Goal: Task Accomplishment & Management: Use online tool/utility

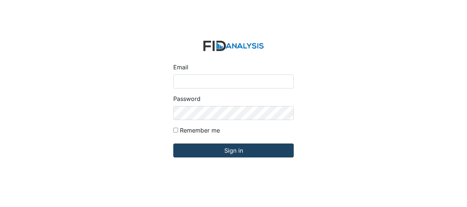
type input "Jbryant@lifeincorporated.com"
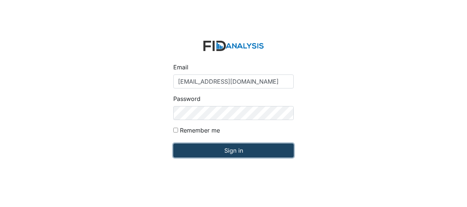
click at [193, 147] on input "Sign in" at bounding box center [233, 150] width 120 height 14
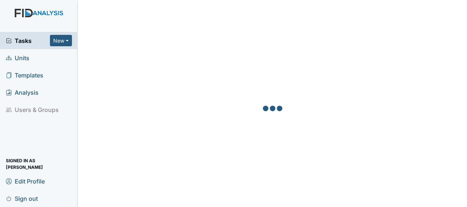
click at [32, 58] on link "Units" at bounding box center [39, 57] width 78 height 17
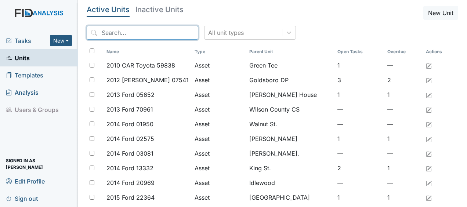
click at [116, 30] on input "search" at bounding box center [143, 33] width 112 height 14
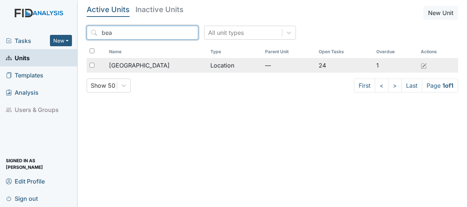
type input "bea"
click at [133, 65] on span "[GEOGRAPHIC_DATA]" at bounding box center [139, 65] width 61 height 9
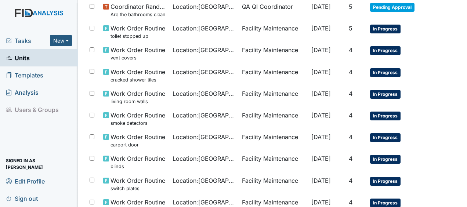
scroll to position [336, 0]
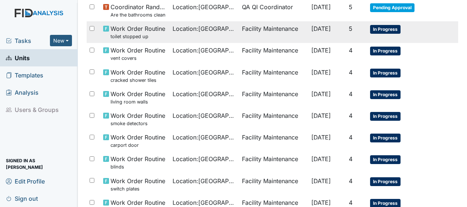
click at [157, 30] on span "Work Order Routine toilet stopped up" at bounding box center [137, 32] width 55 height 16
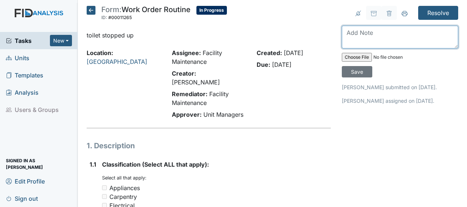
click at [349, 38] on textarea at bounding box center [400, 37] width 116 height 23
type textarea "unclogged toilet of brown paper towels JB"
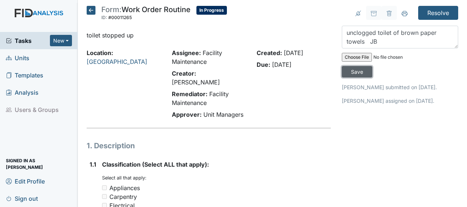
click at [353, 70] on input "Save" at bounding box center [357, 71] width 30 height 11
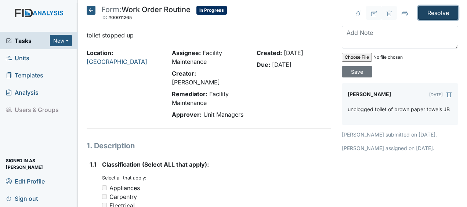
click at [431, 15] on input "Resolve" at bounding box center [438, 13] width 40 height 14
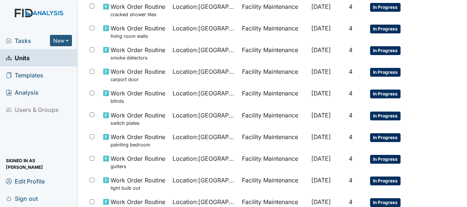
scroll to position [427, 0]
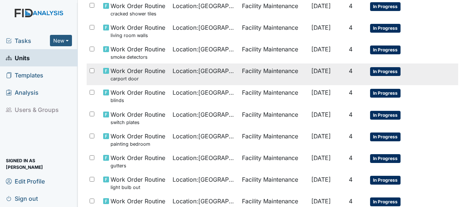
click at [311, 71] on span "[DATE]" at bounding box center [320, 70] width 19 height 7
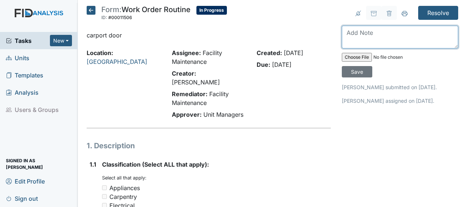
click at [344, 37] on textarea at bounding box center [400, 37] width 116 height 23
type textarea "repaired door latch JB"
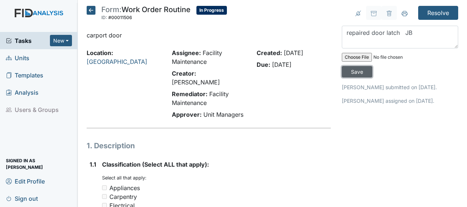
click at [350, 72] on input "Save" at bounding box center [357, 71] width 30 height 11
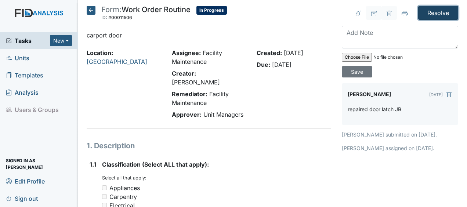
click at [426, 15] on input "Resolve" at bounding box center [438, 13] width 40 height 14
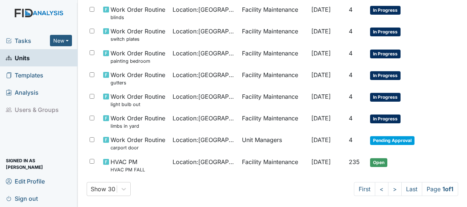
scroll to position [486, 0]
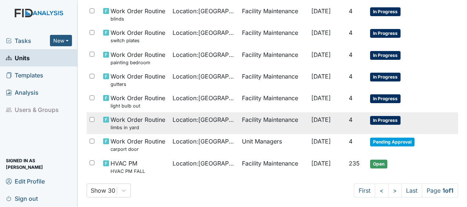
click at [321, 121] on span "[DATE]" at bounding box center [320, 119] width 19 height 7
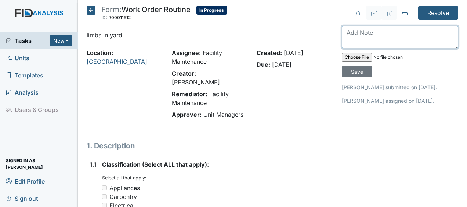
click at [357, 39] on textarea at bounding box center [400, 37] width 116 height 23
type textarea "removed limbs JB"
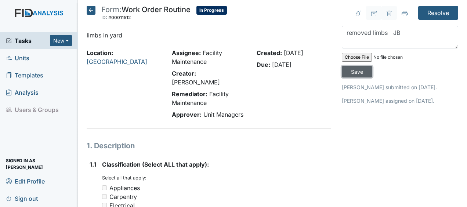
click at [353, 70] on input "Save" at bounding box center [357, 71] width 30 height 11
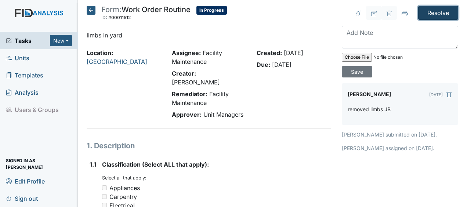
click at [427, 13] on input "Resolve" at bounding box center [438, 13] width 40 height 14
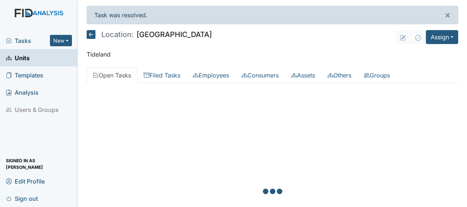
click at [400, 123] on div at bounding box center [272, 192] width 371 height 207
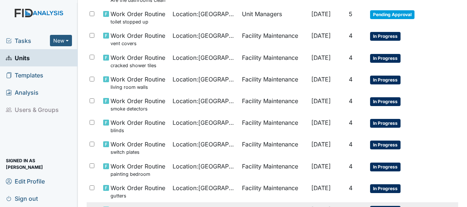
scroll to position [373, 0]
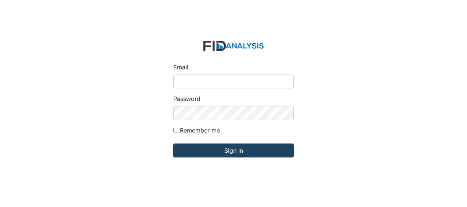
type input "Jbryant@lifeincorporated.com"
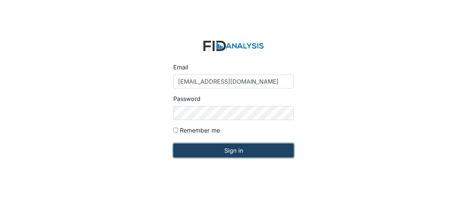
click at [190, 147] on input "Sign in" at bounding box center [233, 150] width 120 height 14
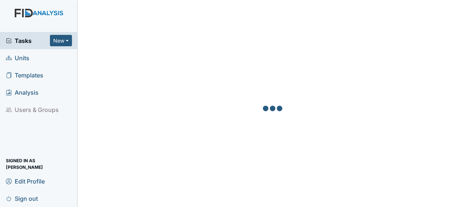
click at [52, 61] on link "Units" at bounding box center [39, 57] width 78 height 17
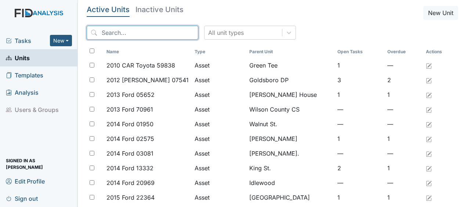
click at [136, 33] on input "search" at bounding box center [143, 33] width 112 height 14
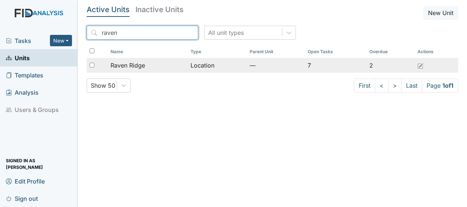
type input "raven"
click at [142, 65] on span "Raven Ridge" at bounding box center [127, 65] width 34 height 9
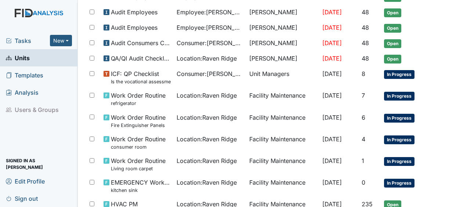
scroll to position [328, 0]
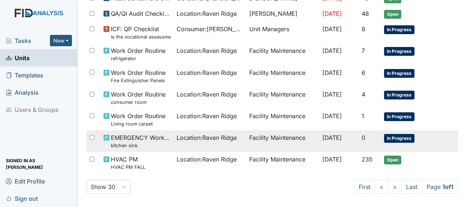
click at [152, 133] on span "EMERGENCY Work Order kitchen sink" at bounding box center [140, 141] width 59 height 16
